Goal: Check status: Check status

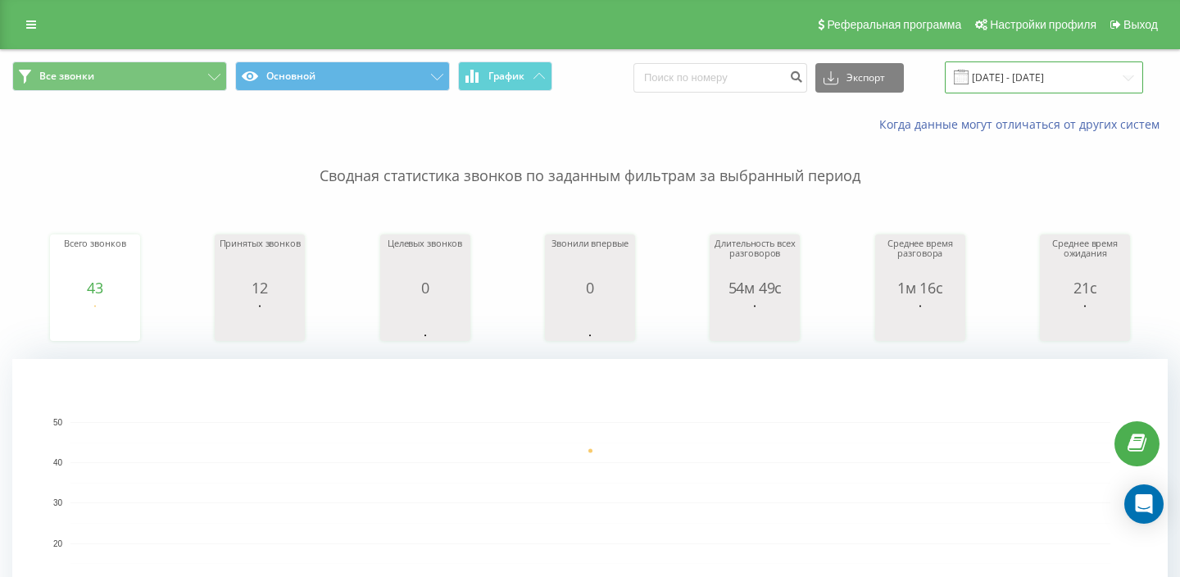
click at [1021, 63] on input "[DATE] - [DATE]" at bounding box center [1044, 77] width 198 height 32
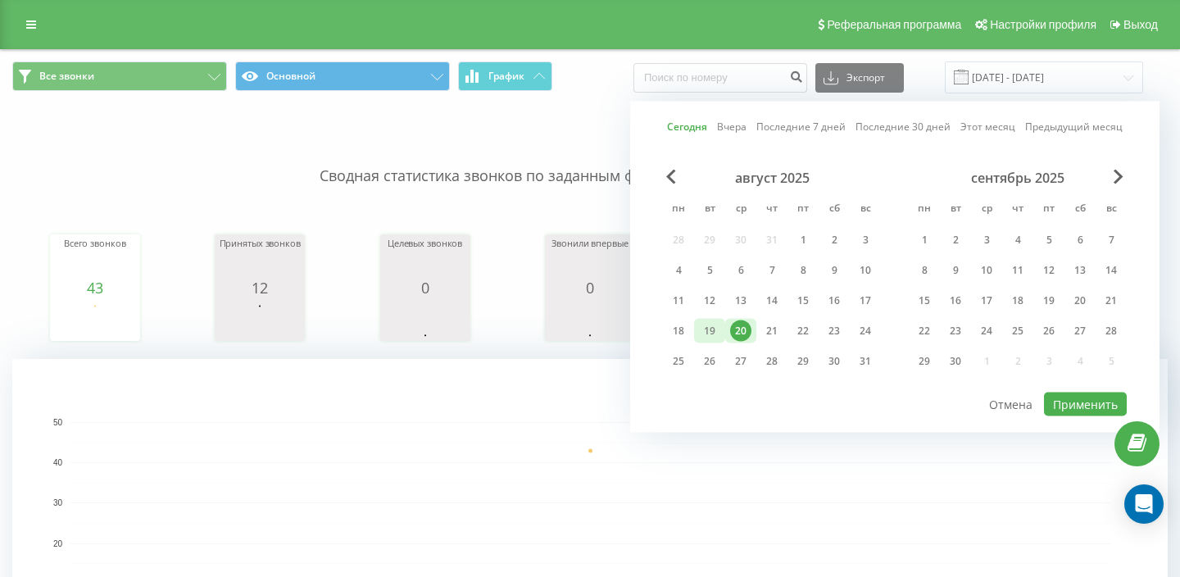
click at [707, 324] on div "19" at bounding box center [709, 330] width 21 height 21
click at [1080, 400] on button "Применить" at bounding box center [1085, 404] width 83 height 24
type input "19.08.2025 - 19.08.2025"
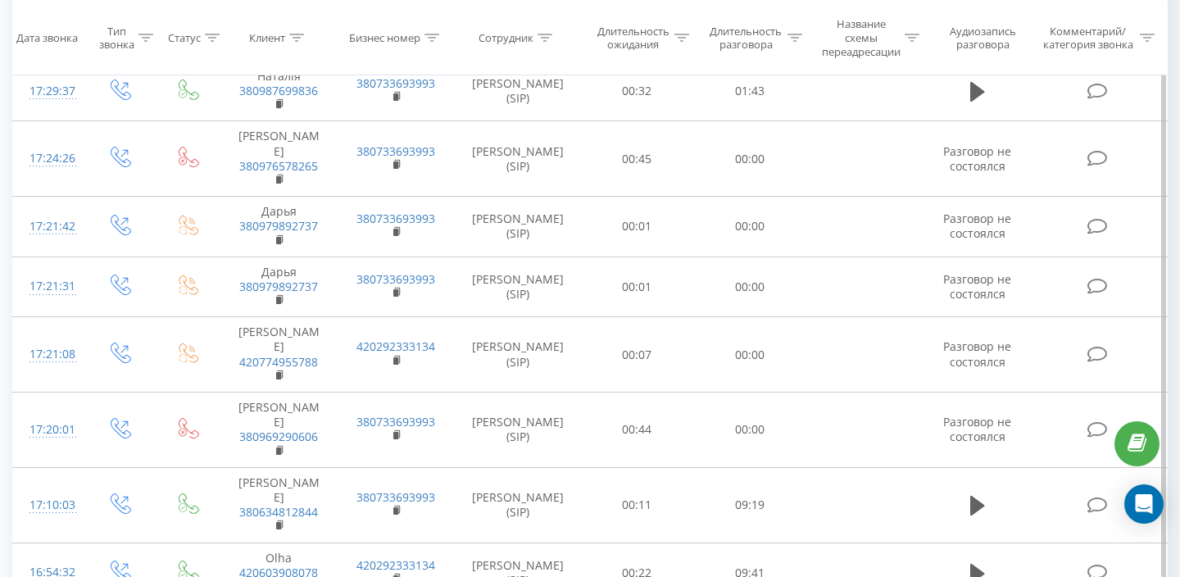
scroll to position [2307, 0]
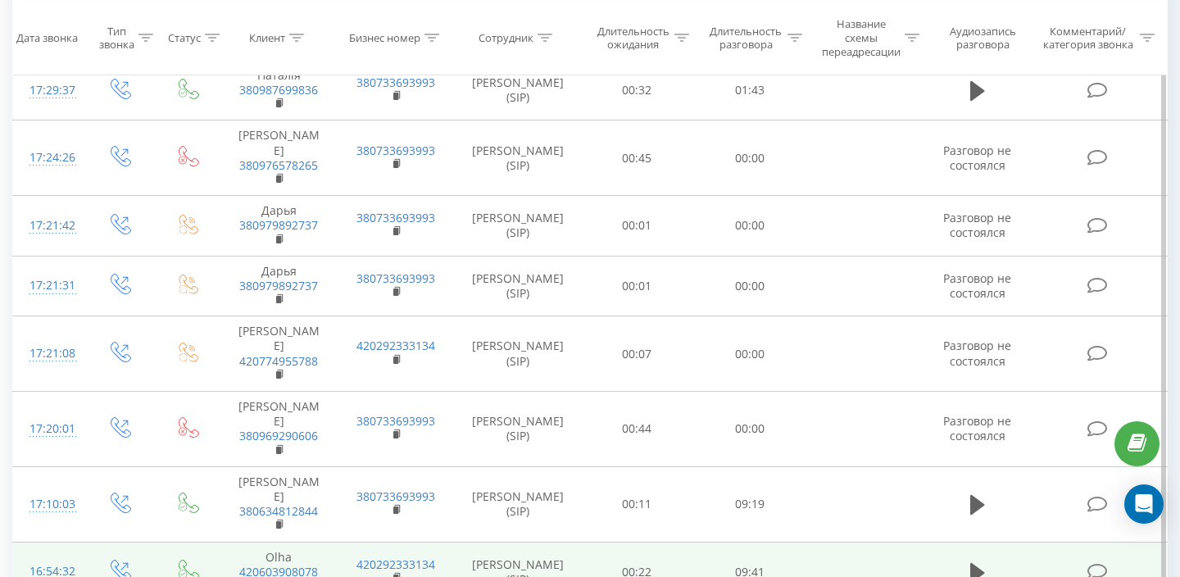
click at [280, 576] on rect at bounding box center [278, 585] width 5 height 7
